Goal: Task Accomplishment & Management: Manage account settings

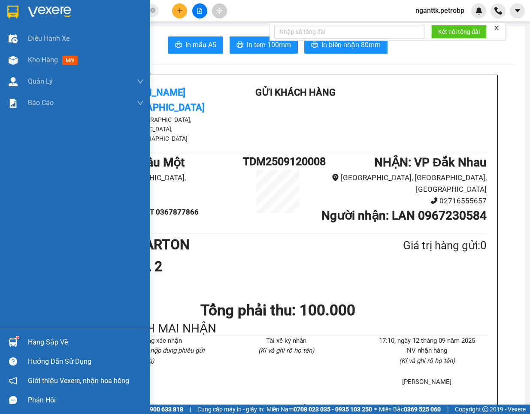
click at [18, 338] on sup at bounding box center [17, 337] width 3 height 3
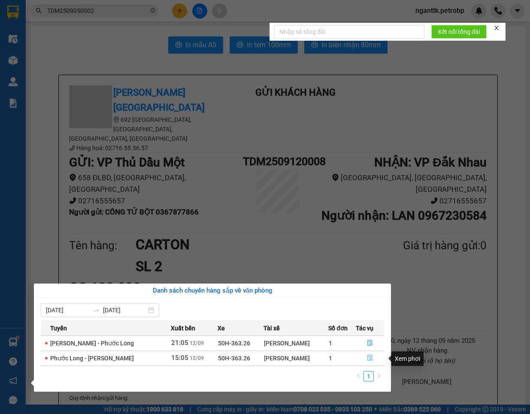
click at [367, 359] on icon "file-done" at bounding box center [370, 358] width 6 height 6
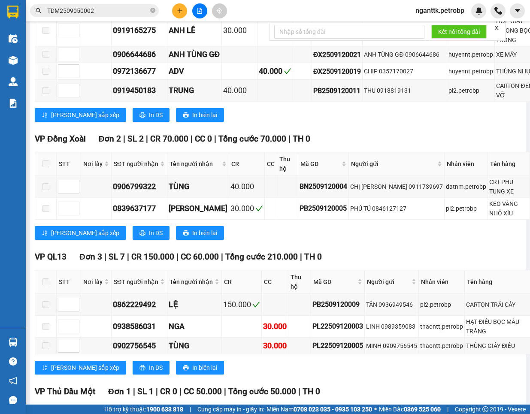
scroll to position [643, 0]
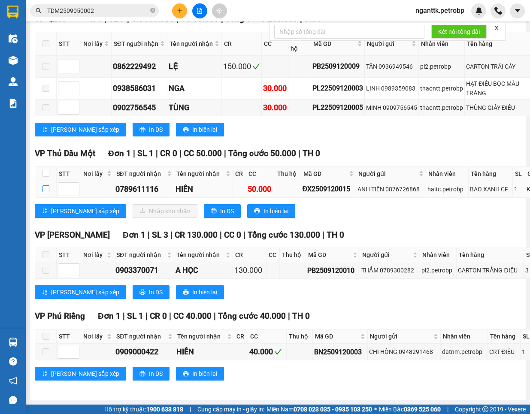
click at [47, 192] on input "checkbox" at bounding box center [45, 188] width 7 height 7
checkbox input "true"
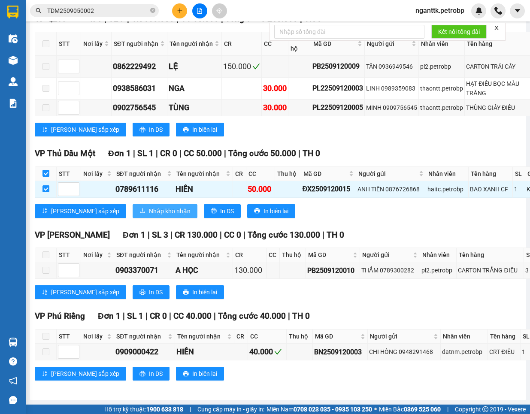
click at [149, 216] on span "Nhập kho nhận" at bounding box center [170, 210] width 42 height 9
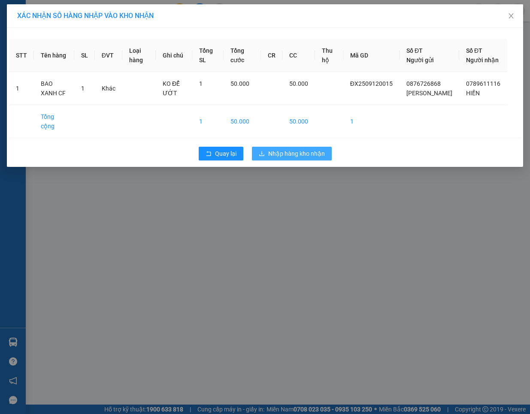
click at [286, 157] on span "Nhập hàng kho nhận" at bounding box center [296, 153] width 57 height 9
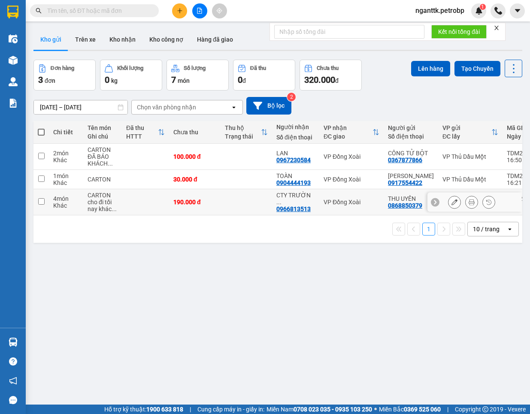
click at [131, 213] on td at bounding box center [145, 202] width 47 height 26
checkbox input "true"
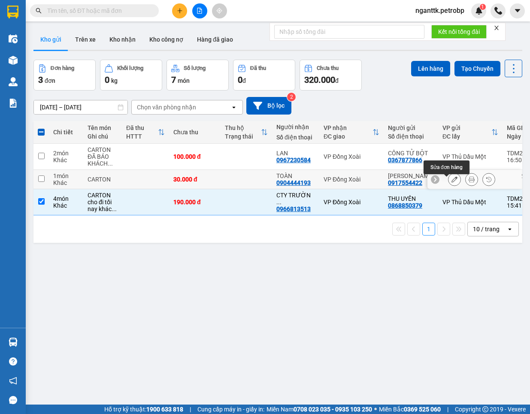
click at [451, 181] on icon at bounding box center [454, 179] width 6 height 6
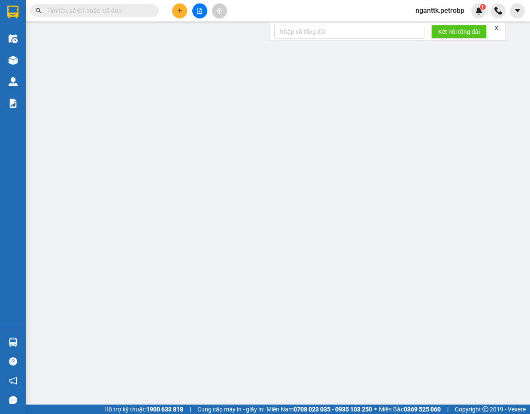
type input "0917554422"
type input "[PERSON_NAME]"
type input "0904444193"
type input "TOÀN"
type input "30.000"
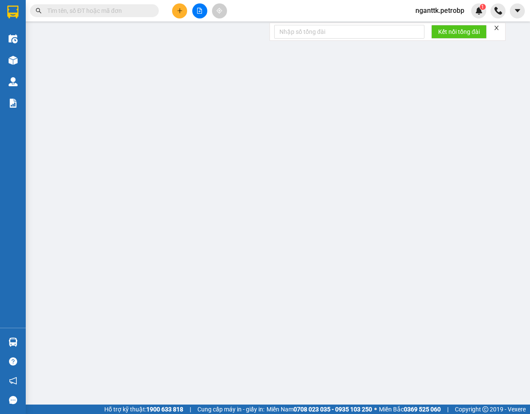
type input "30.000"
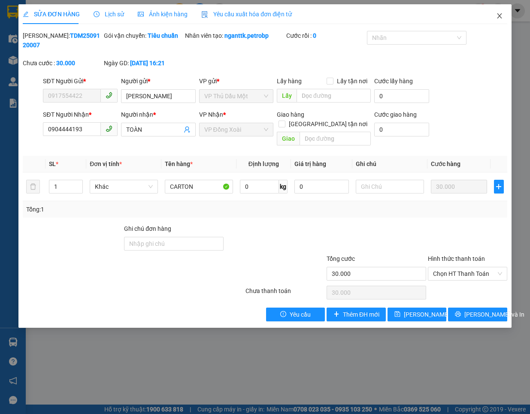
click at [507, 14] on span "Close" at bounding box center [499, 16] width 24 height 24
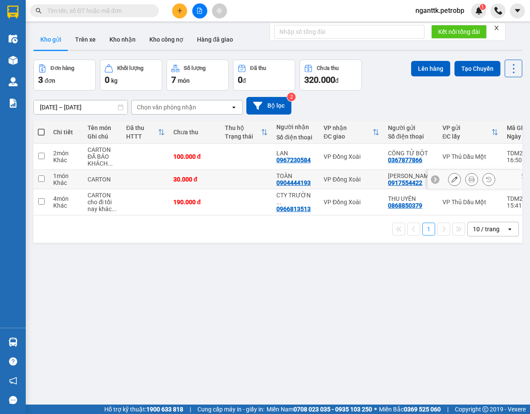
click at [125, 189] on td at bounding box center [145, 179] width 47 height 19
checkbox input "true"
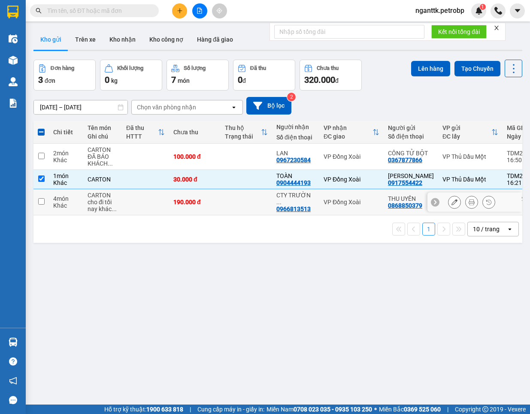
click at [126, 199] on td at bounding box center [145, 202] width 47 height 26
checkbox input "true"
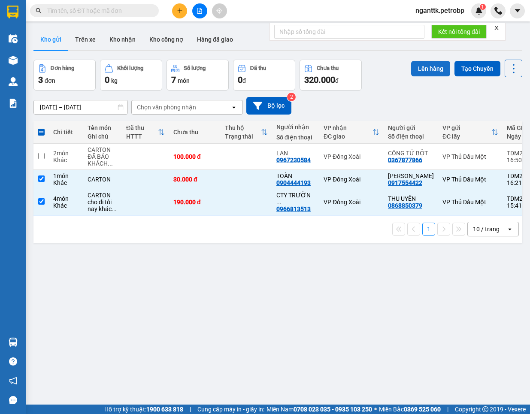
click at [416, 73] on button "Lên hàng" at bounding box center [430, 68] width 39 height 15
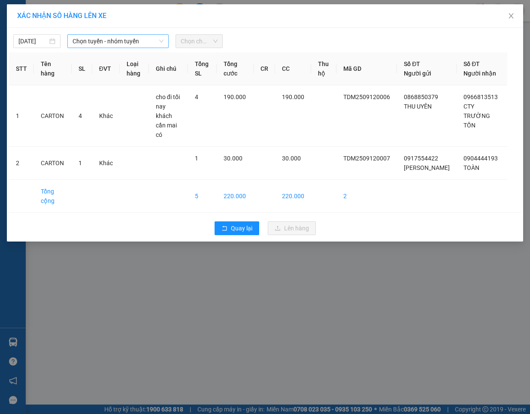
click at [99, 46] on span "Chọn tuyến - nhóm tuyến" at bounding box center [117, 41] width 91 height 13
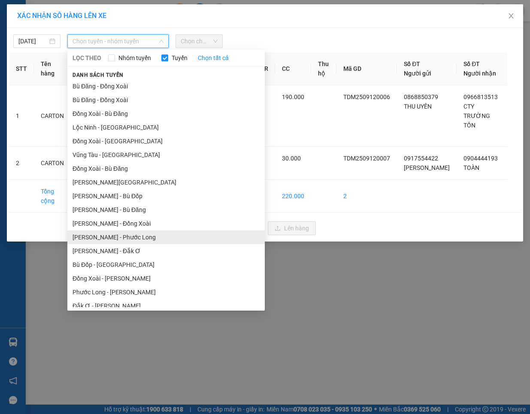
click at [147, 234] on li "[PERSON_NAME] - Phước Long" at bounding box center [165, 237] width 197 height 14
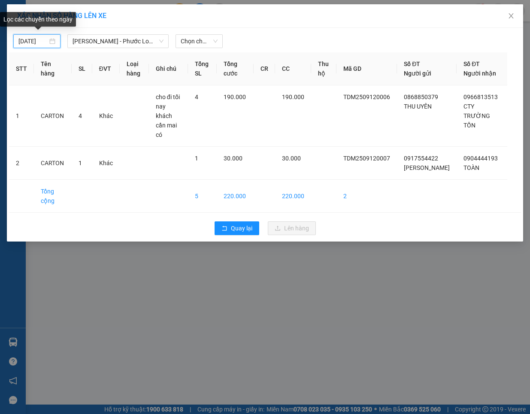
click at [28, 39] on input "[DATE]" at bounding box center [32, 40] width 29 height 9
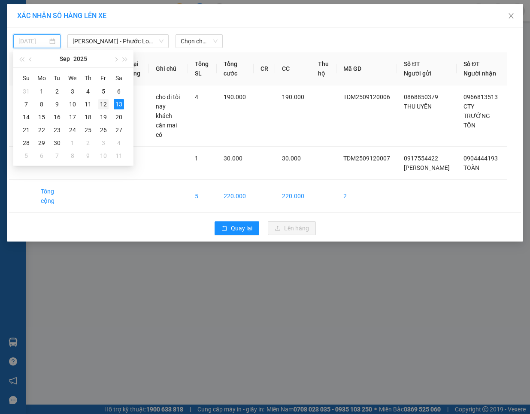
click at [103, 101] on div "12" at bounding box center [103, 104] width 10 height 10
type input "[DATE]"
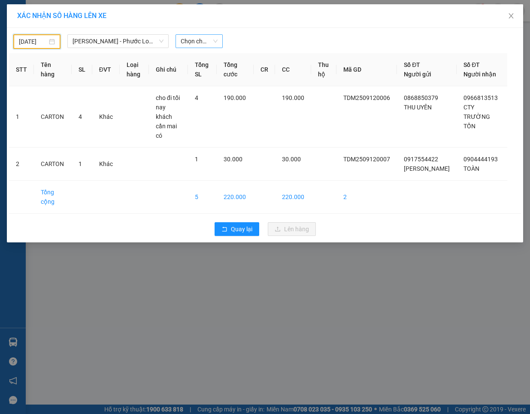
click at [193, 42] on span "Chọn chuyến" at bounding box center [199, 41] width 37 height 13
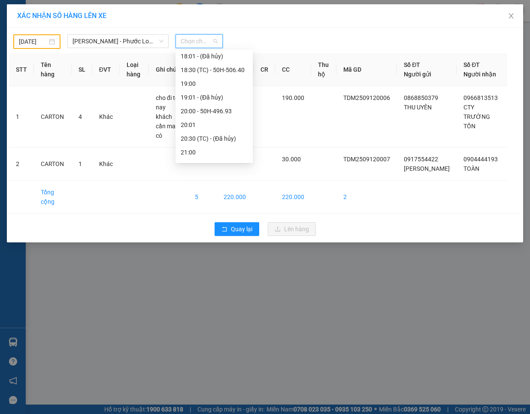
scroll to position [535, 0]
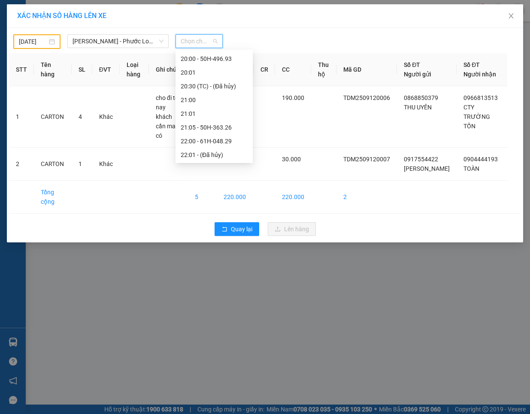
click at [223, 127] on div "21:05 - 50H-363.26" at bounding box center [214, 127] width 67 height 9
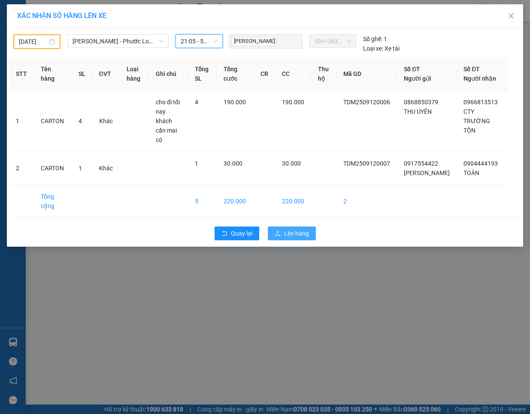
click at [280, 230] on icon "upload" at bounding box center [278, 233] width 6 height 6
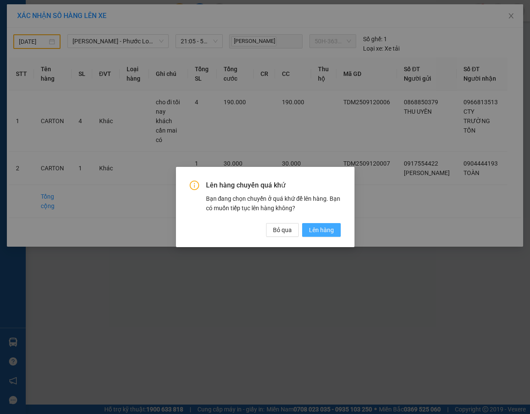
click at [317, 232] on span "Lên hàng" at bounding box center [321, 229] width 25 height 9
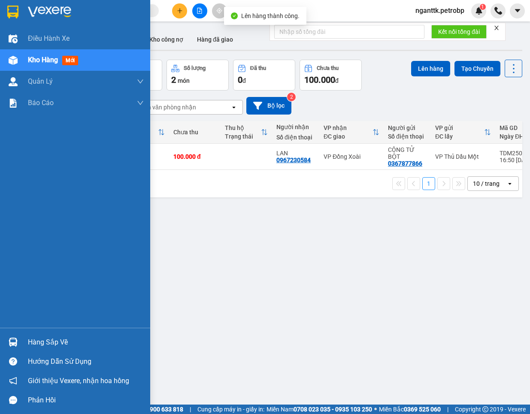
click at [12, 335] on div at bounding box center [13, 342] width 15 height 15
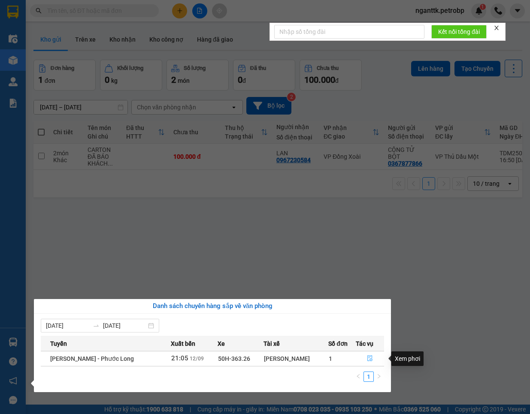
click at [365, 356] on button "button" at bounding box center [370, 359] width 28 height 14
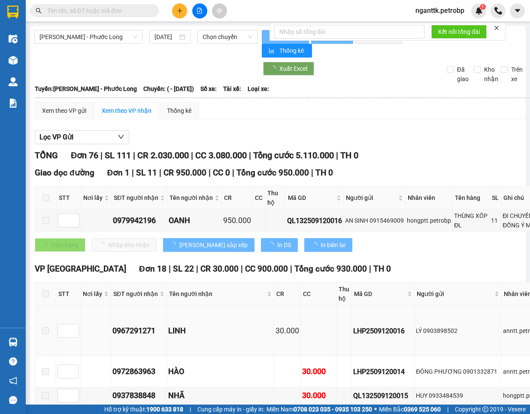
type input "[DATE]"
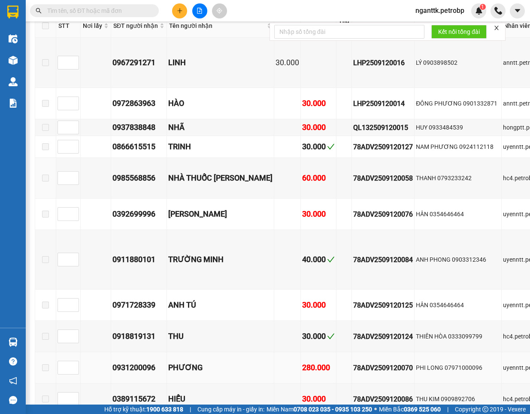
scroll to position [322, 0]
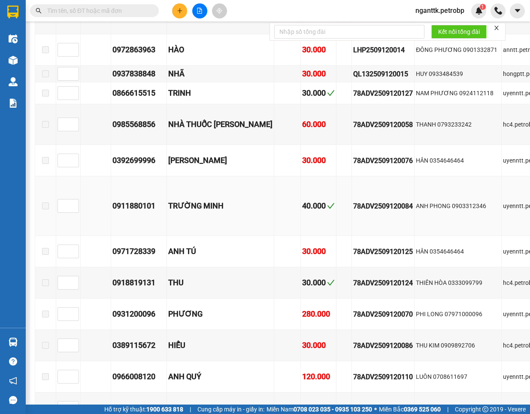
click at [242, 187] on td "TRƯỜNG MINH" at bounding box center [220, 206] width 107 height 60
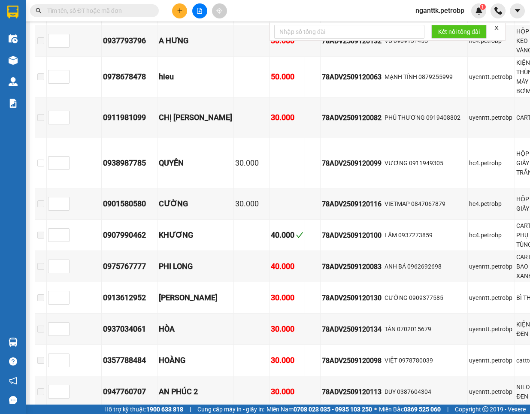
scroll to position [2574, 0]
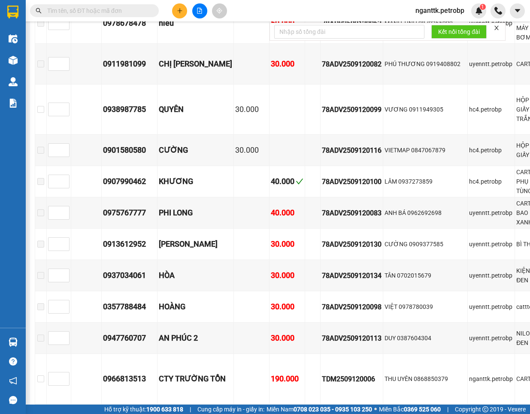
checkbox input "true"
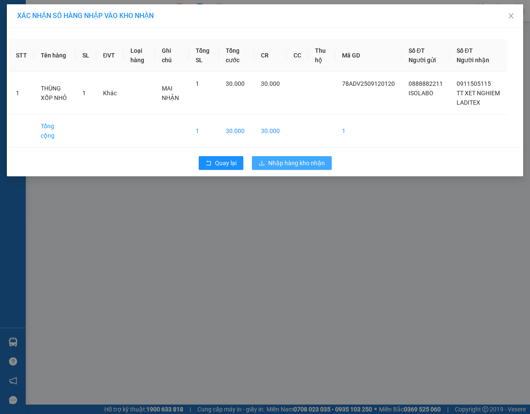
click at [311, 158] on span "Nhập hàng kho nhận" at bounding box center [296, 162] width 57 height 9
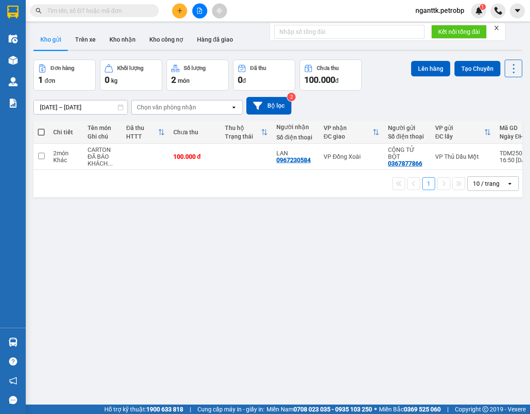
drag, startPoint x: 117, startPoint y: 34, endPoint x: 121, endPoint y: 50, distance: 15.9
click at [117, 34] on button "Kho nhận" at bounding box center [123, 39] width 40 height 21
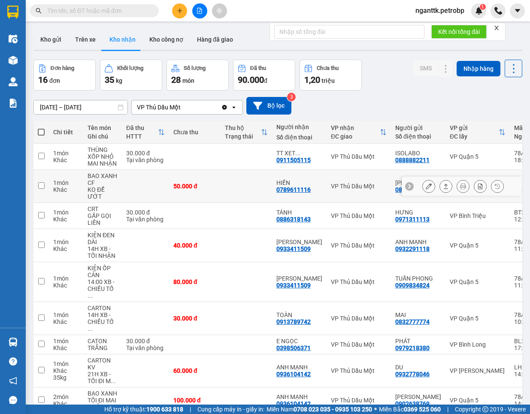
click at [295, 189] on div "0789611116" at bounding box center [293, 189] width 34 height 7
copy div "0789611116"
